Goal: Task Accomplishment & Management: Complete application form

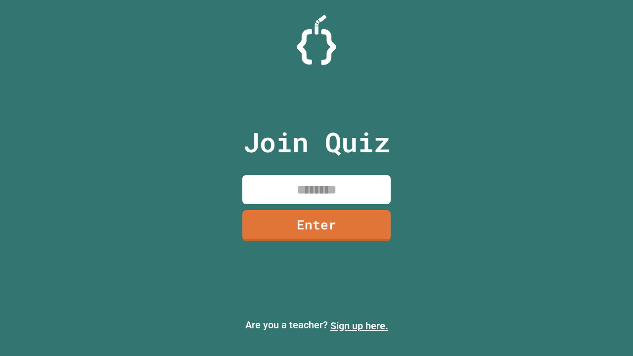
click at [359, 326] on link "Sign up here." at bounding box center [360, 326] width 58 height 12
